Goal: Book appointment/travel/reservation

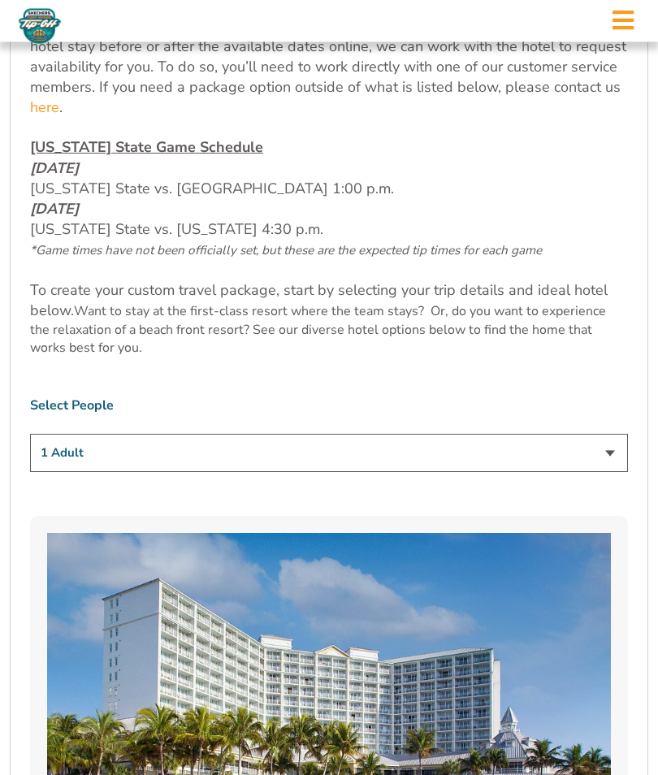
scroll to position [841, 0]
click at [609, 472] on select "1 Adult 2 Adults 3 Adults 4 Adults 2 Adults + 1 Child 2 Adults + 2 Children 2 A…" at bounding box center [329, 453] width 598 height 38
select select "2 Adults"
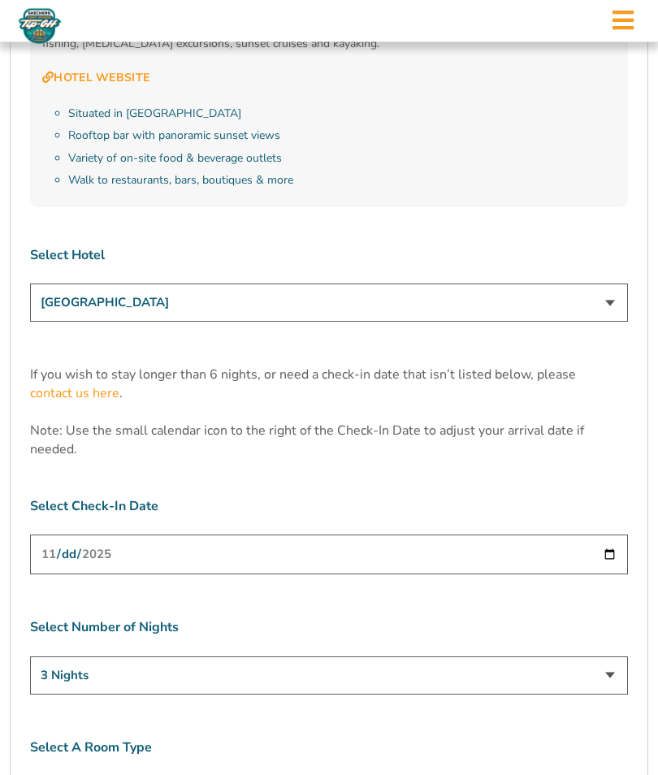
scroll to position [4695, 0]
click at [608, 284] on select "[GEOGRAPHIC_DATA] [GEOGRAPHIC_DATA] [GEOGRAPHIC_DATA], Autograph Collection" at bounding box center [329, 303] width 598 height 38
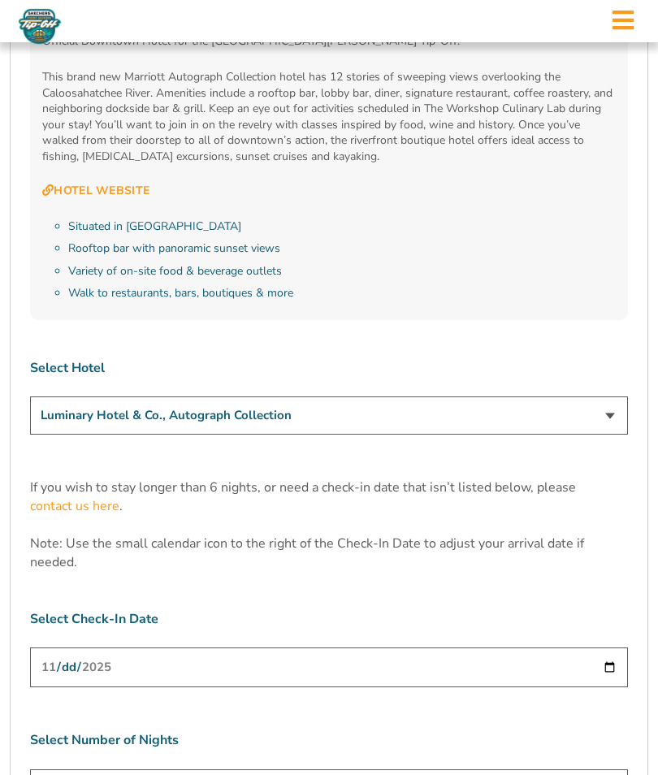
scroll to position [4585, 0]
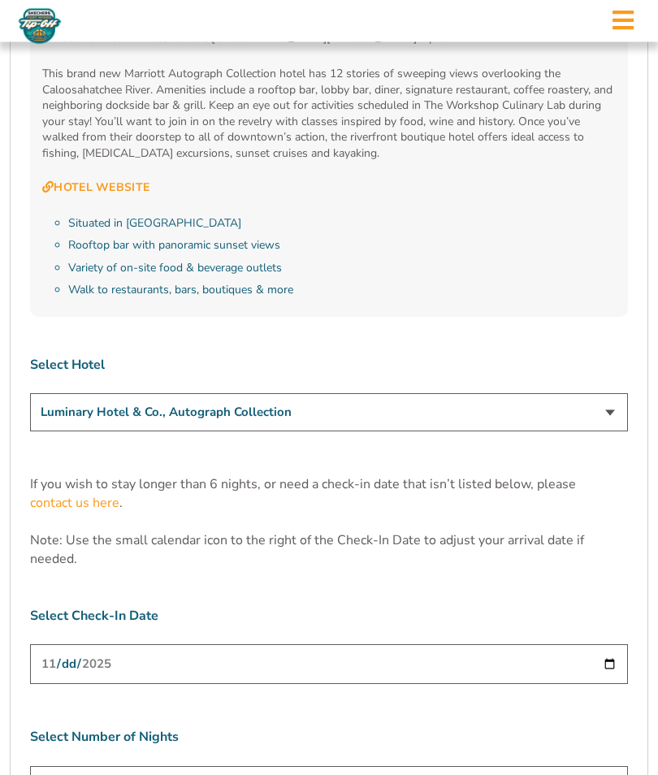
click at [614, 394] on select "[GEOGRAPHIC_DATA] [GEOGRAPHIC_DATA] [GEOGRAPHIC_DATA], Autograph Collection" at bounding box center [329, 413] width 598 height 38
select select "17485"
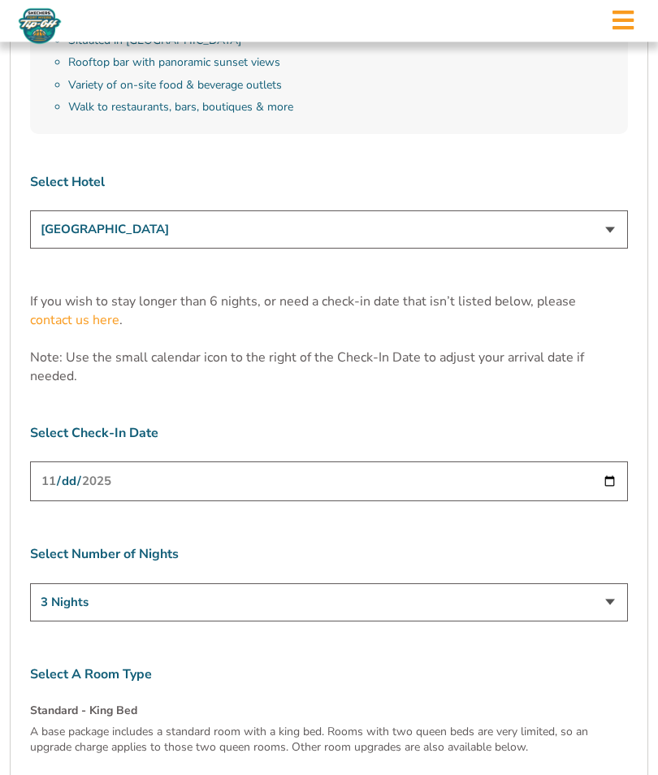
scroll to position [4790, 0]
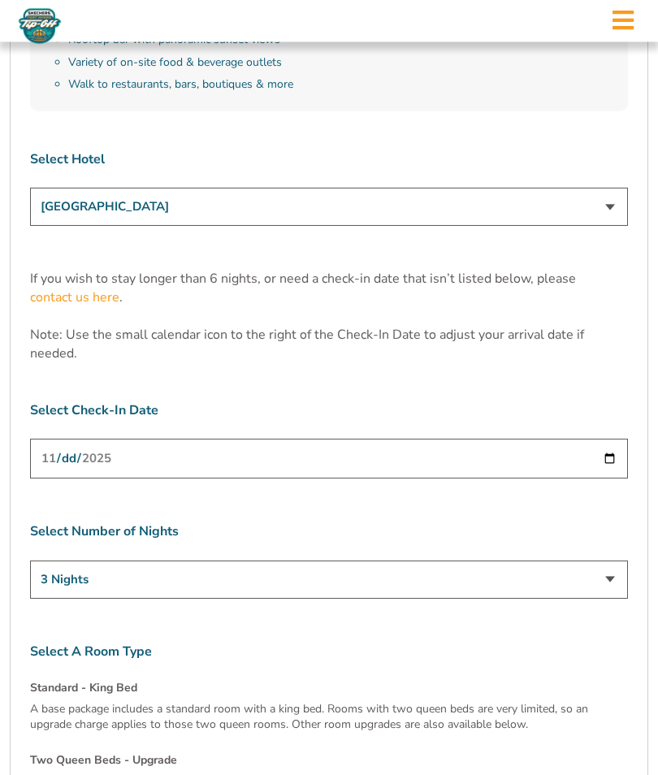
click at [604, 561] on select "3 Nights 4 Nights 5 Nights 6 Nights" at bounding box center [329, 580] width 598 height 38
click at [339, 701] on p "A base package includes a standard room with a king bed. Rooms with two queen b…" at bounding box center [329, 717] width 598 height 32
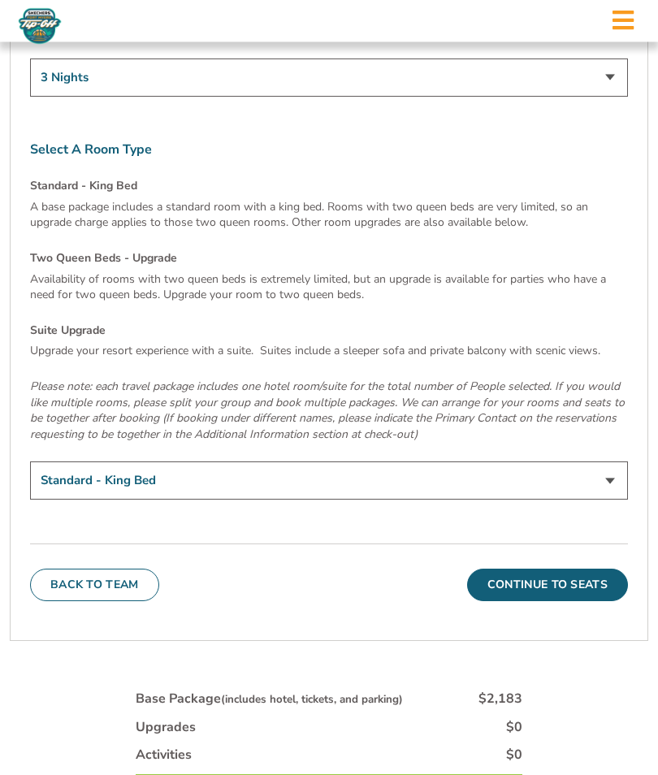
scroll to position [5293, 0]
click at [569, 569] on button "Continue To Seats" at bounding box center [547, 585] width 161 height 32
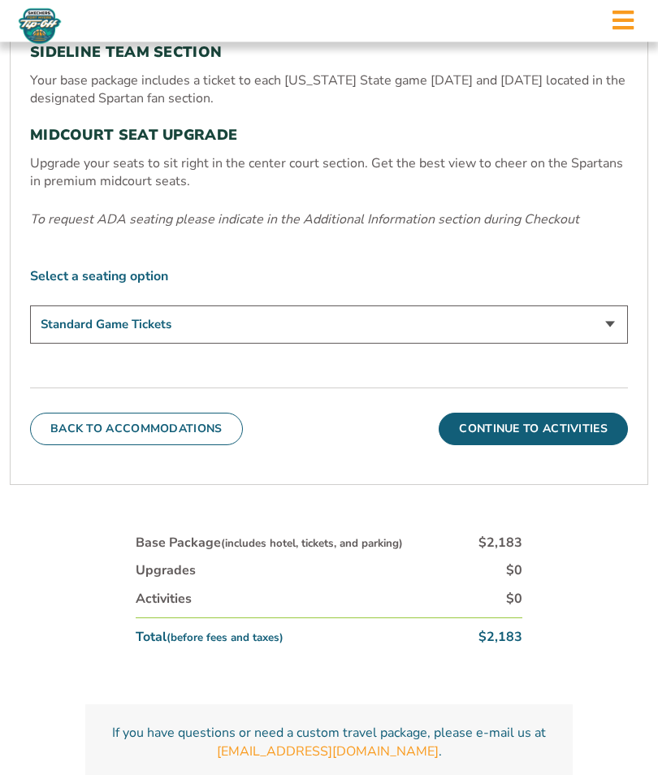
scroll to position [643, 0]
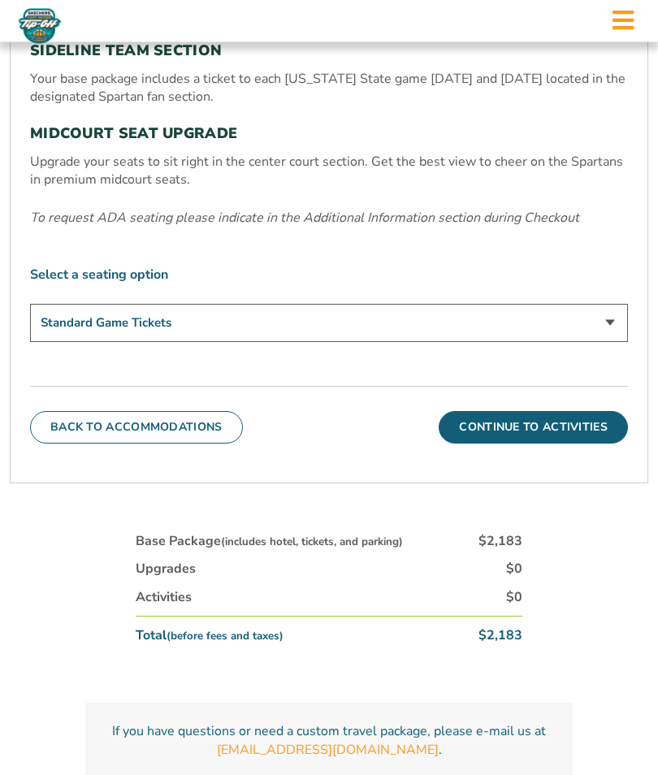
click at [575, 444] on button "Continue To Activities" at bounding box center [533, 428] width 189 height 32
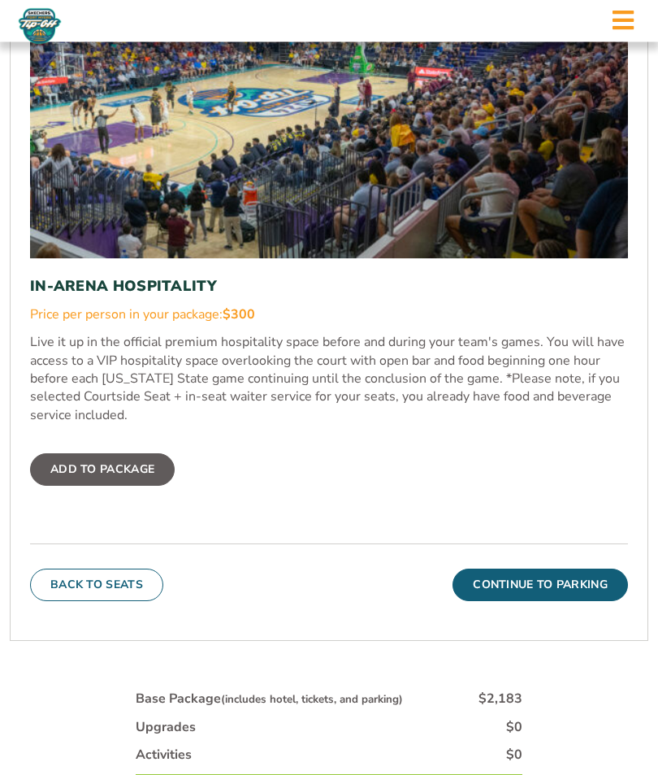
scroll to position [836, 0]
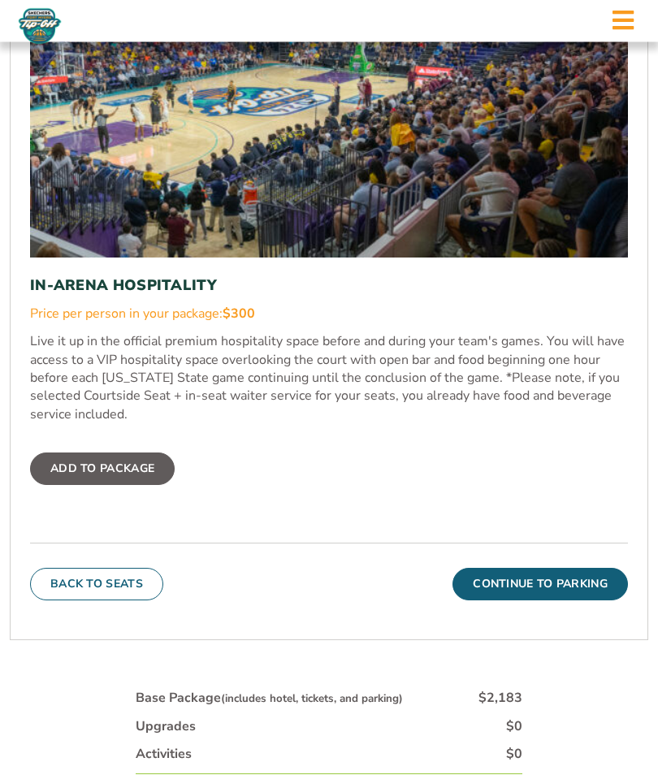
click at [136, 486] on label "Add To Package" at bounding box center [102, 469] width 145 height 32
click at [0, 0] on input "Add To Package" at bounding box center [0, 0] width 0 height 0
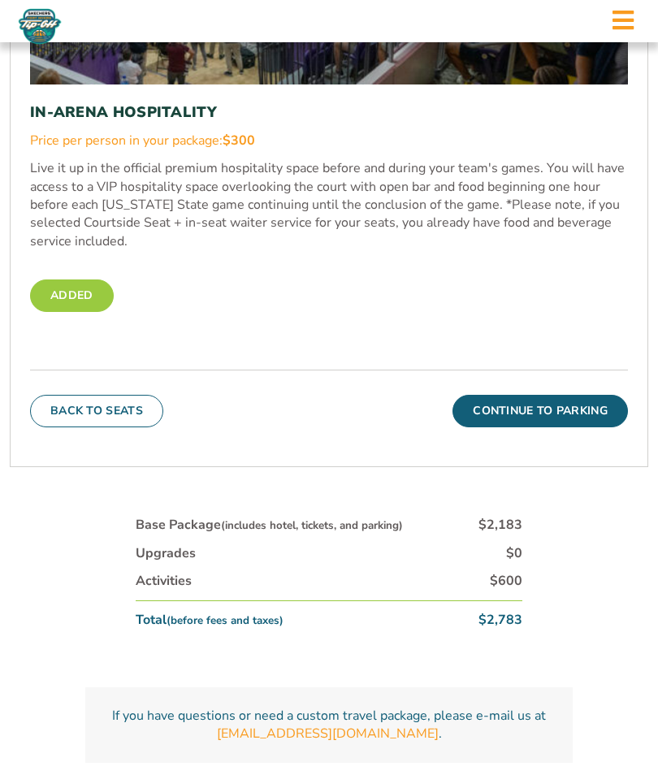
click at [588, 427] on button "Continue To Parking" at bounding box center [539, 411] width 175 height 32
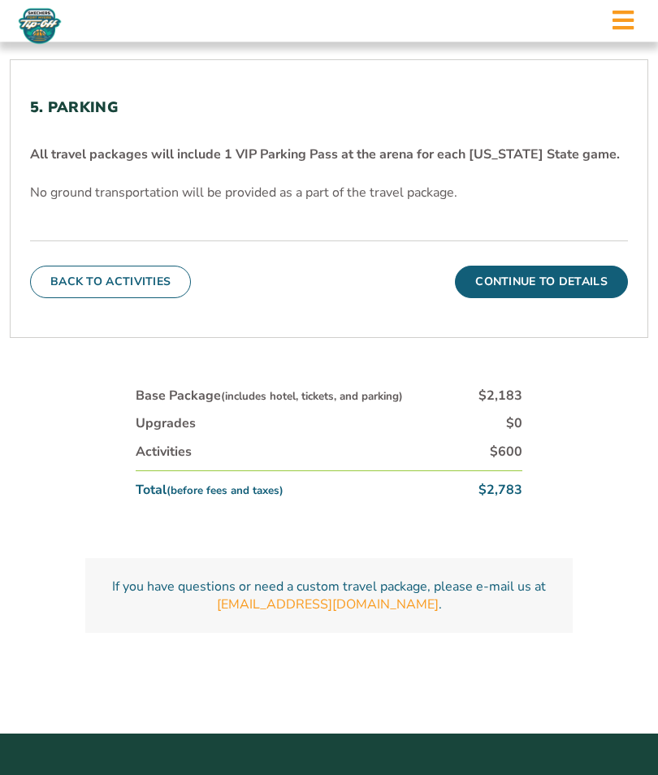
scroll to position [540, 0]
click at [583, 298] on button "Continue To Details" at bounding box center [541, 282] width 173 height 32
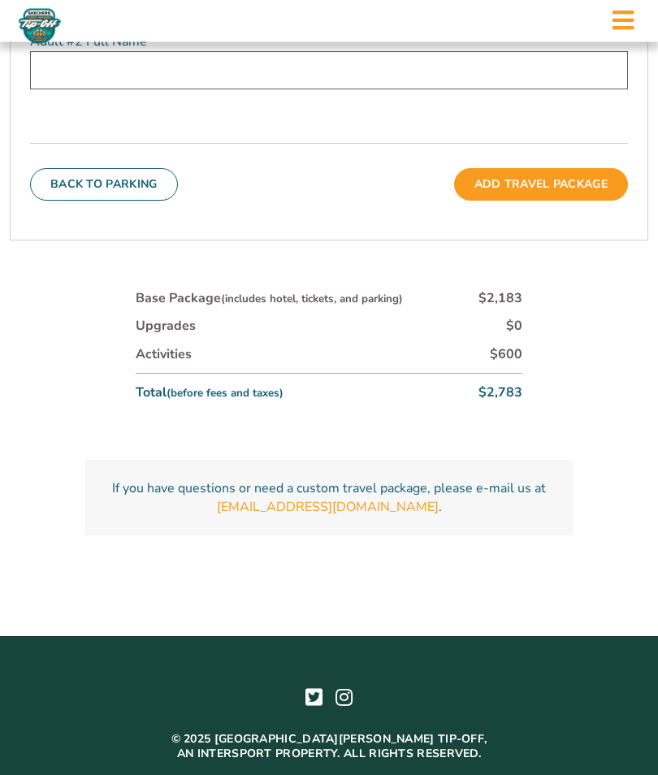
scroll to position [858, 0]
